Goal: Information Seeking & Learning: Learn about a topic

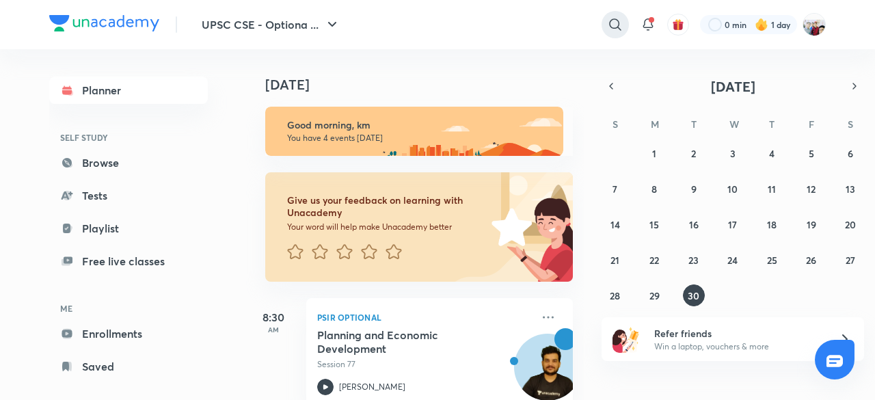
click at [615, 23] on icon at bounding box center [615, 24] width 16 height 16
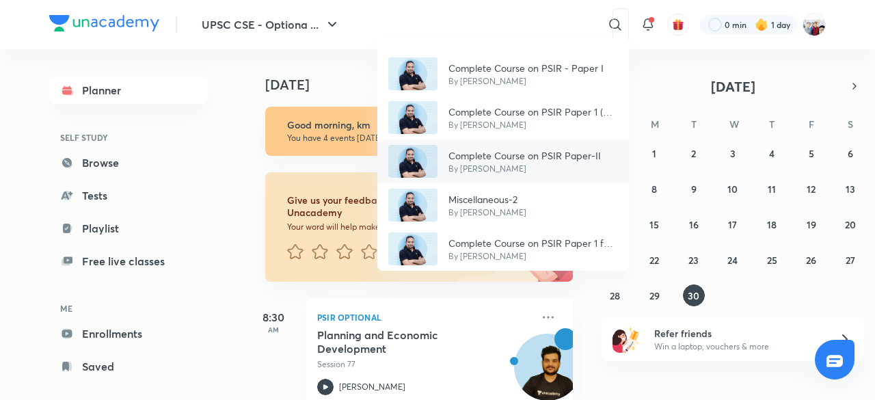
click at [587, 159] on p "Complete Course on PSIR Paper-II" at bounding box center [524, 155] width 152 height 14
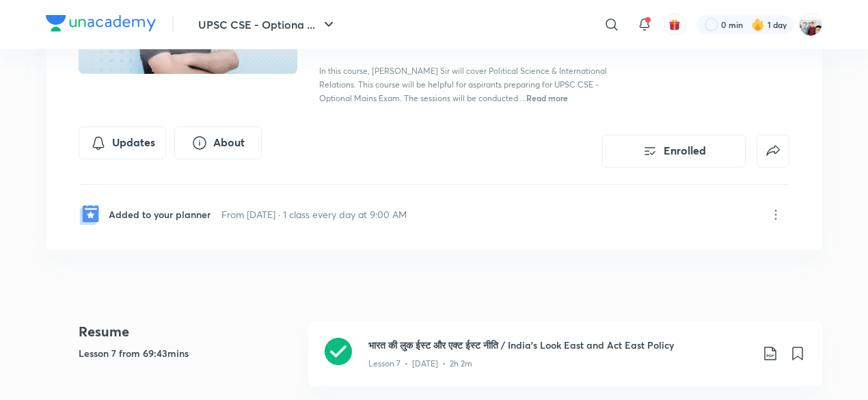
scroll to position [82, 0]
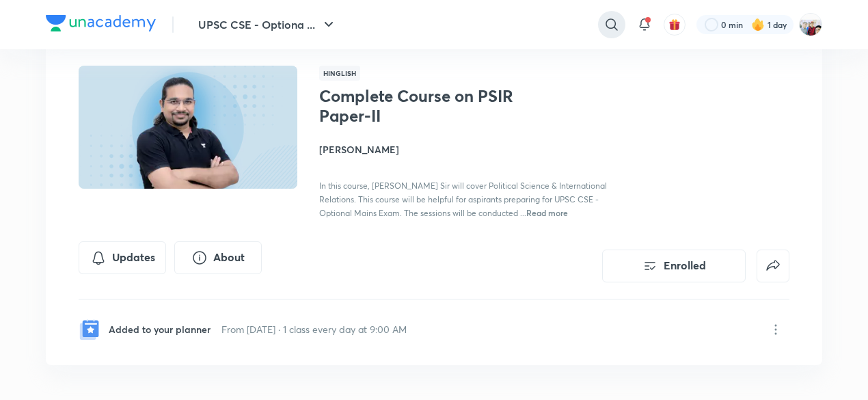
click at [610, 19] on icon at bounding box center [612, 24] width 12 height 12
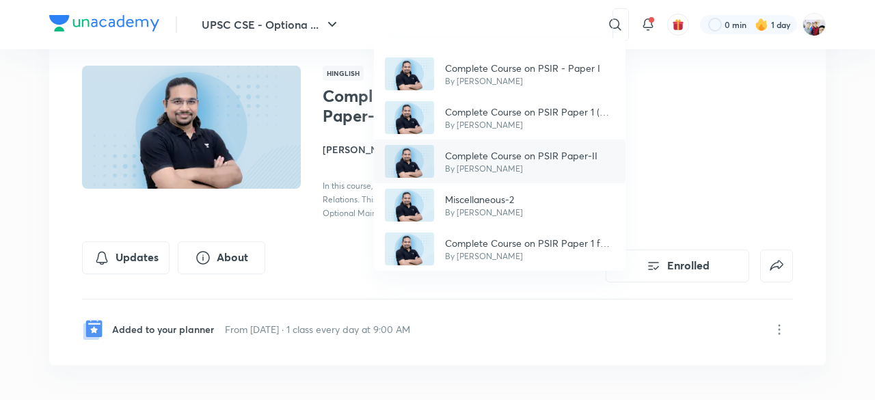
click at [576, 149] on p "Complete Course on PSIR Paper-II" at bounding box center [521, 155] width 152 height 14
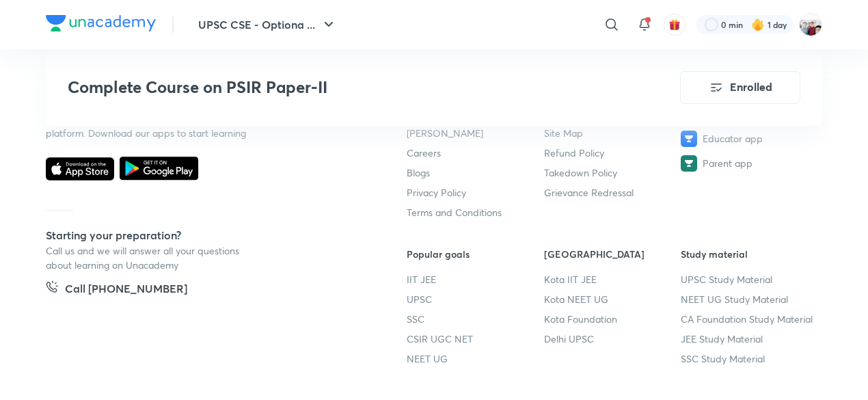
scroll to position [5196, 0]
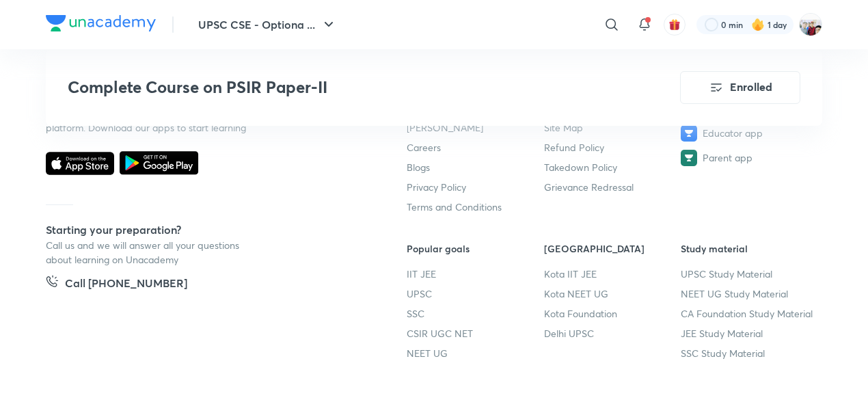
click at [576, 149] on link "Refund Policy" at bounding box center [612, 147] width 137 height 14
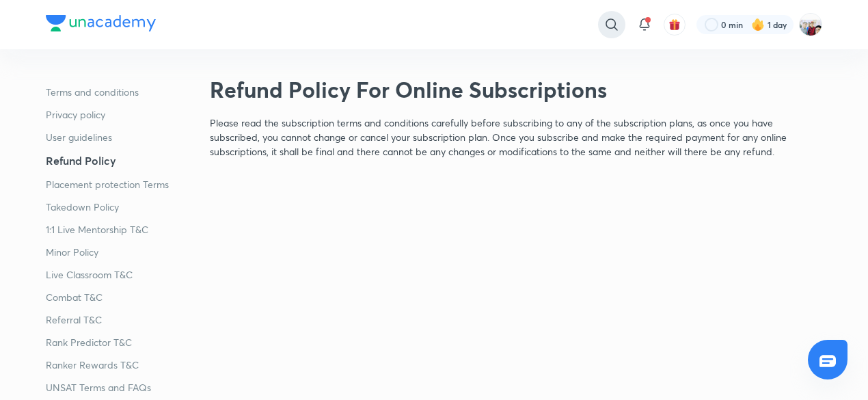
click at [609, 23] on icon at bounding box center [612, 24] width 16 height 16
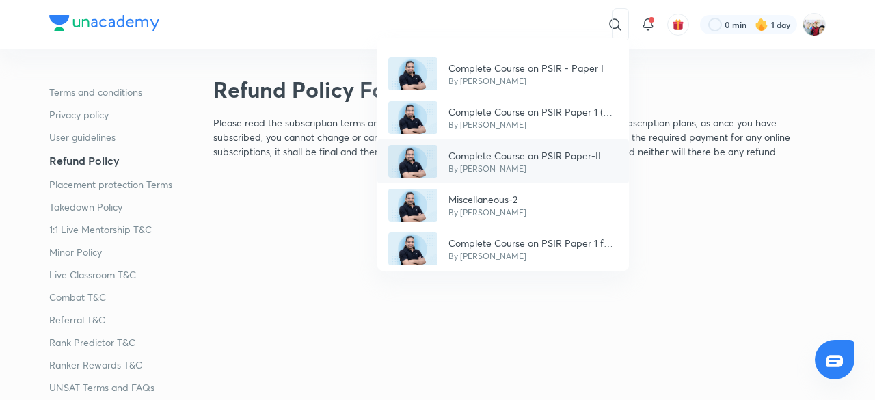
click at [585, 158] on p "Complete Course on PSIR Paper-II" at bounding box center [524, 155] width 152 height 14
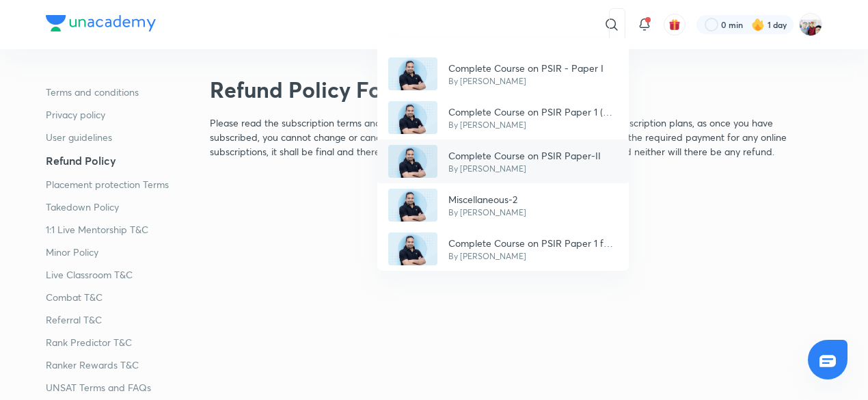
click at [585, 158] on p "Please read the subscription terms and conditions carefully before subscribing …" at bounding box center [516, 137] width 613 height 43
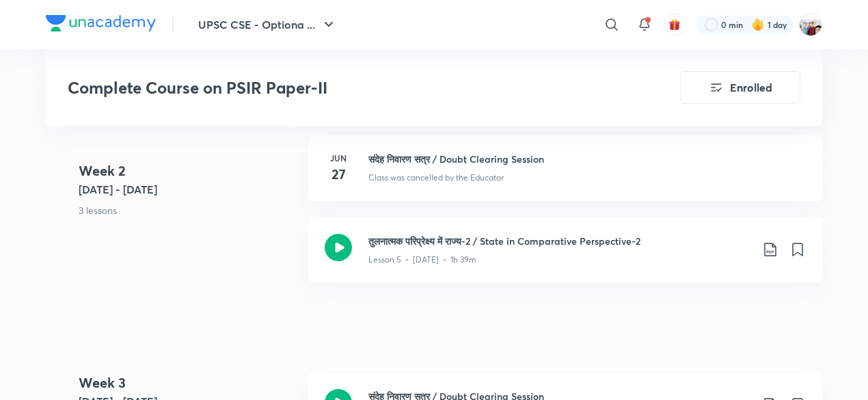
scroll to position [1039, 0]
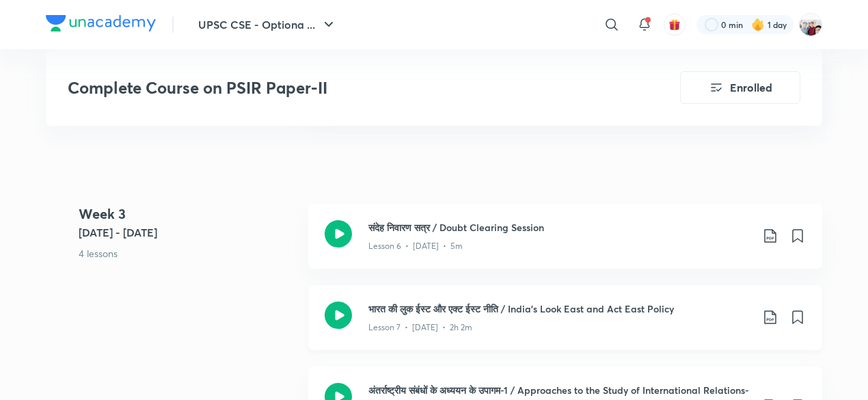
click at [481, 321] on div "Lesson 7 • [DATE] • 2h 2m" at bounding box center [559, 325] width 383 height 18
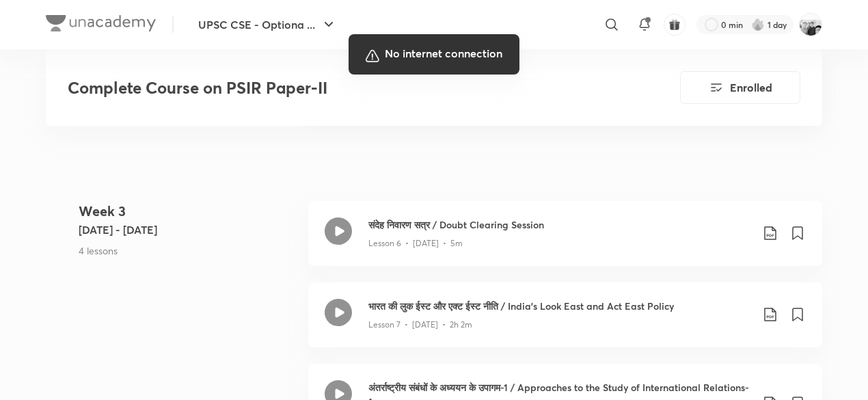
scroll to position [1039, 0]
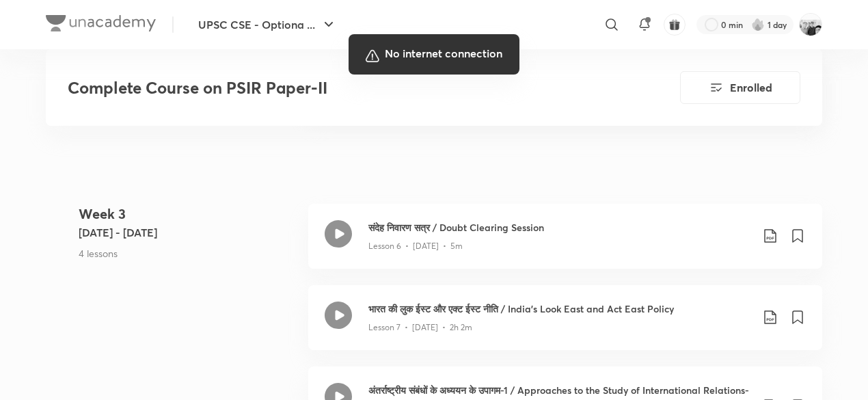
click at [88, 380] on div at bounding box center [434, 200] width 868 height 400
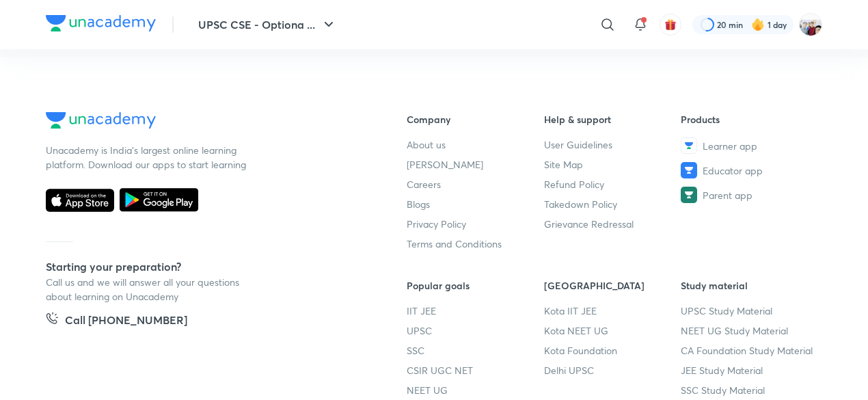
scroll to position [621, 0]
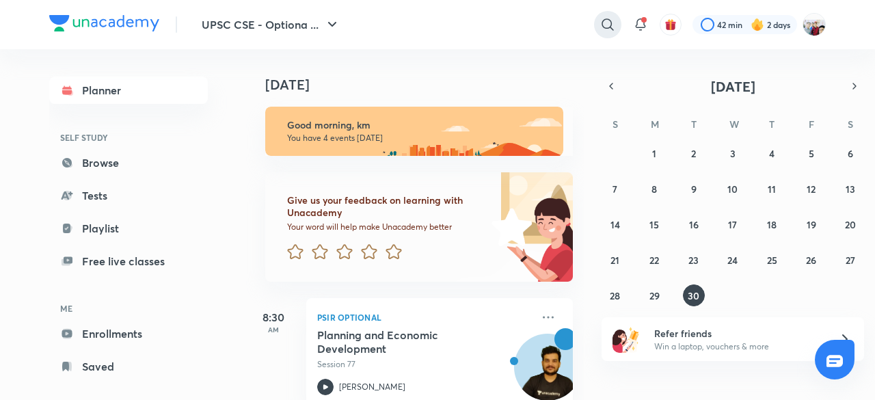
click at [603, 23] on icon at bounding box center [608, 24] width 16 height 16
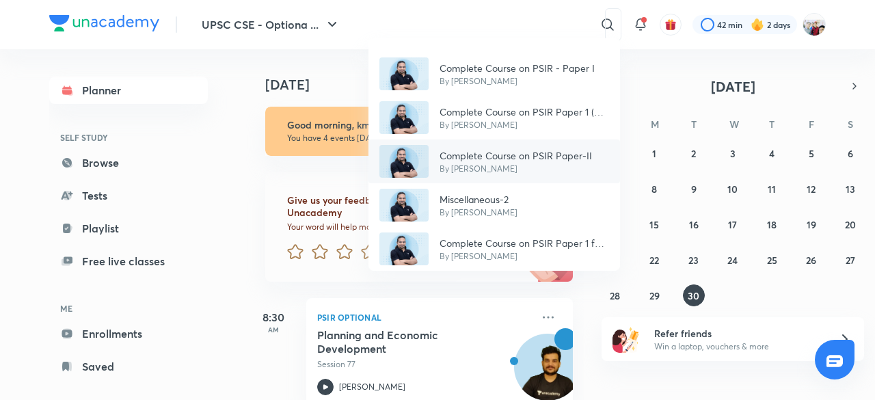
click at [503, 165] on p "By [PERSON_NAME]" at bounding box center [516, 169] width 152 height 12
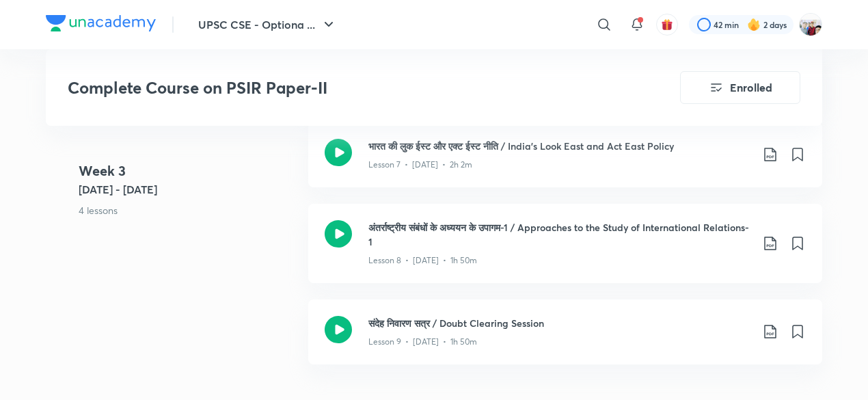
scroll to position [1203, 0]
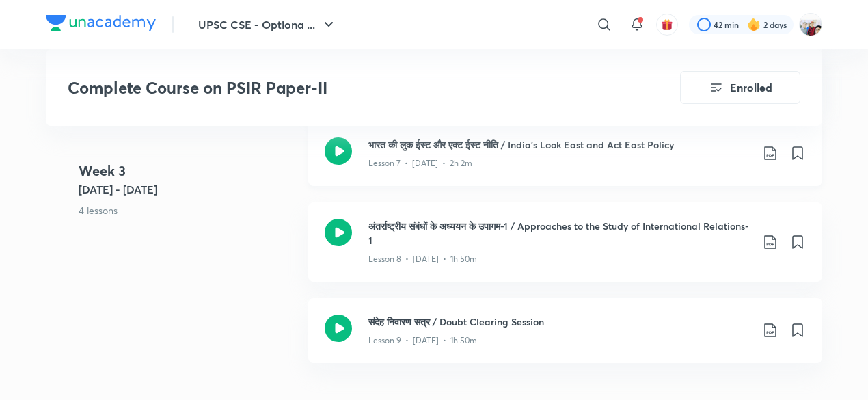
click at [458, 167] on div "भारत की लुक ईस्ट और एक्ट ईस्ट नीति / India's Look East and Act East Policy Less…" at bounding box center [565, 153] width 514 height 65
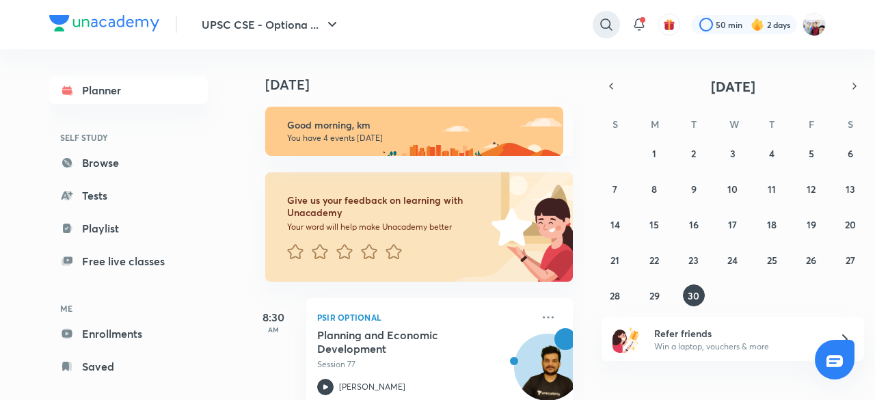
click at [604, 27] on icon at bounding box center [606, 24] width 16 height 16
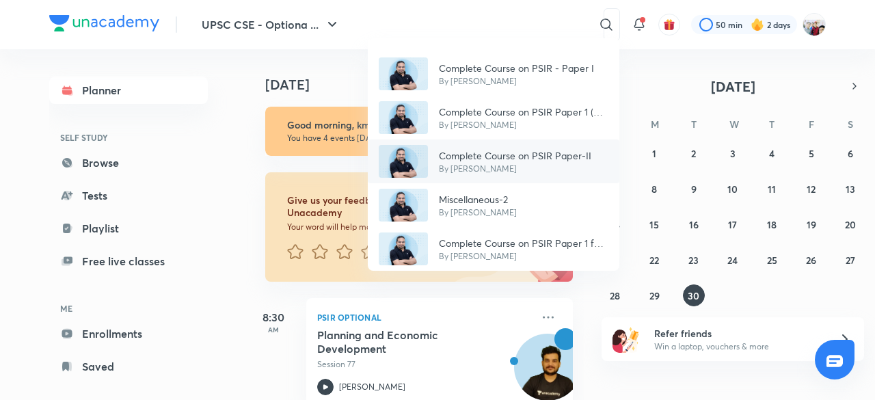
click at [511, 157] on p "Complete Course on PSIR Paper-II" at bounding box center [515, 155] width 152 height 14
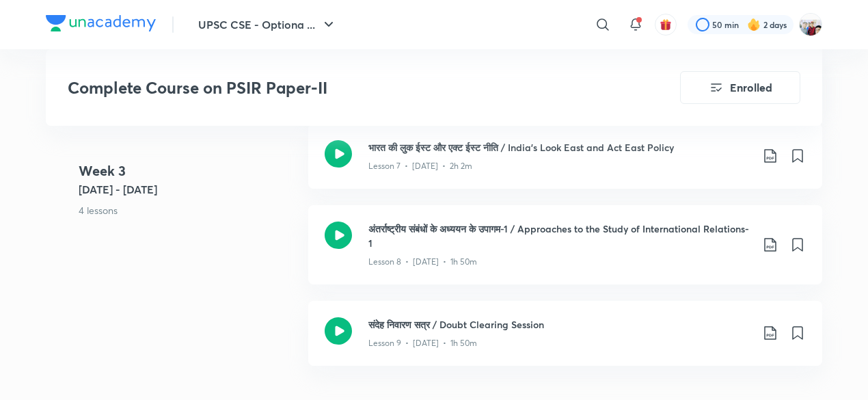
scroll to position [1203, 0]
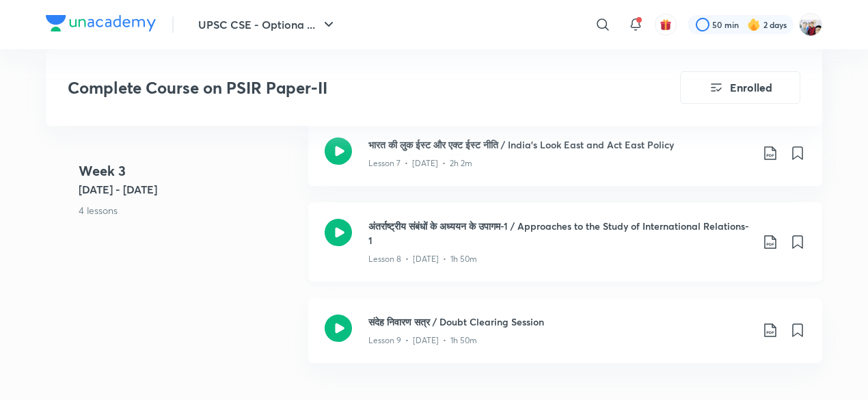
click at [520, 222] on h3 "अंतर्राष्ट्रीय संबंधों के अध्ययन के उपागम-1 / Approaches to the Study of Intern…" at bounding box center [559, 233] width 383 height 29
